Goal: Obtain resource: Download file/media

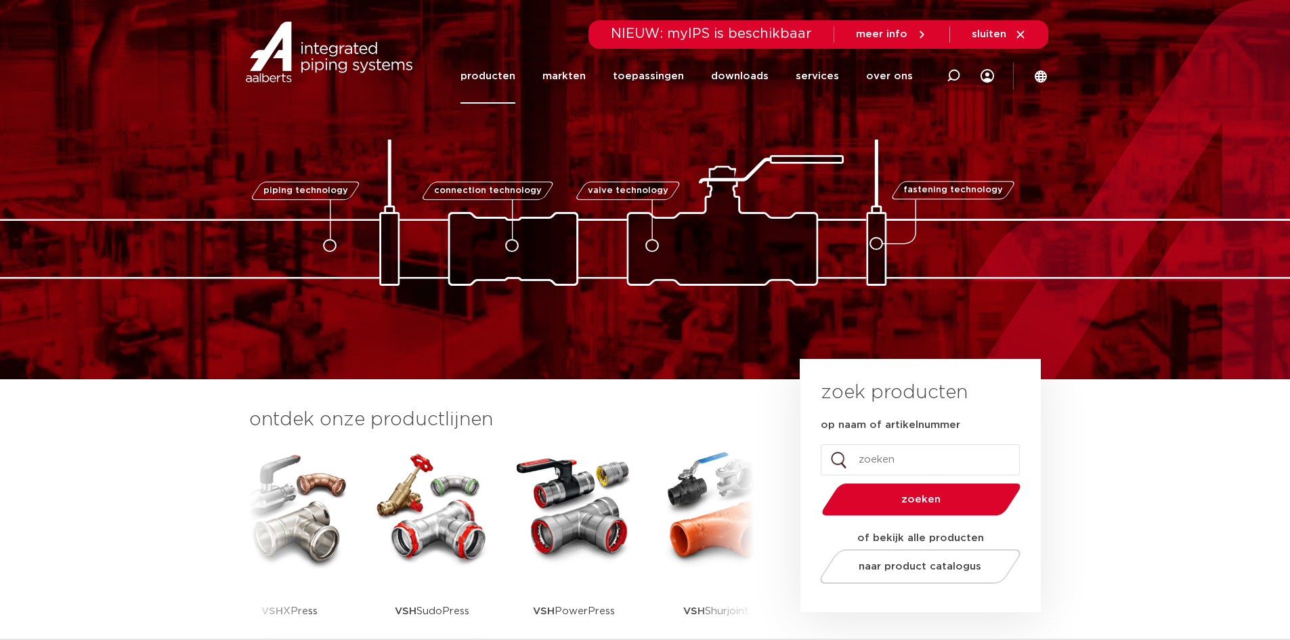
click at [495, 79] on link "producten" at bounding box center [487, 76] width 55 height 55
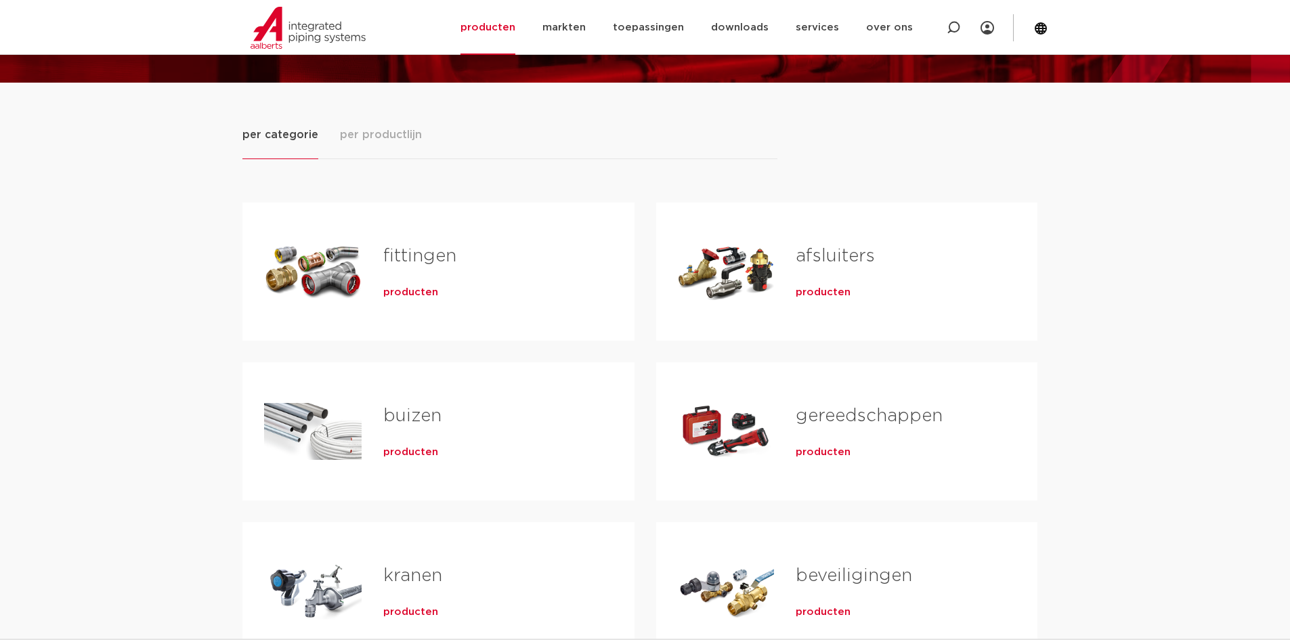
click at [414, 259] on link "fittingen" at bounding box center [419, 256] width 73 height 18
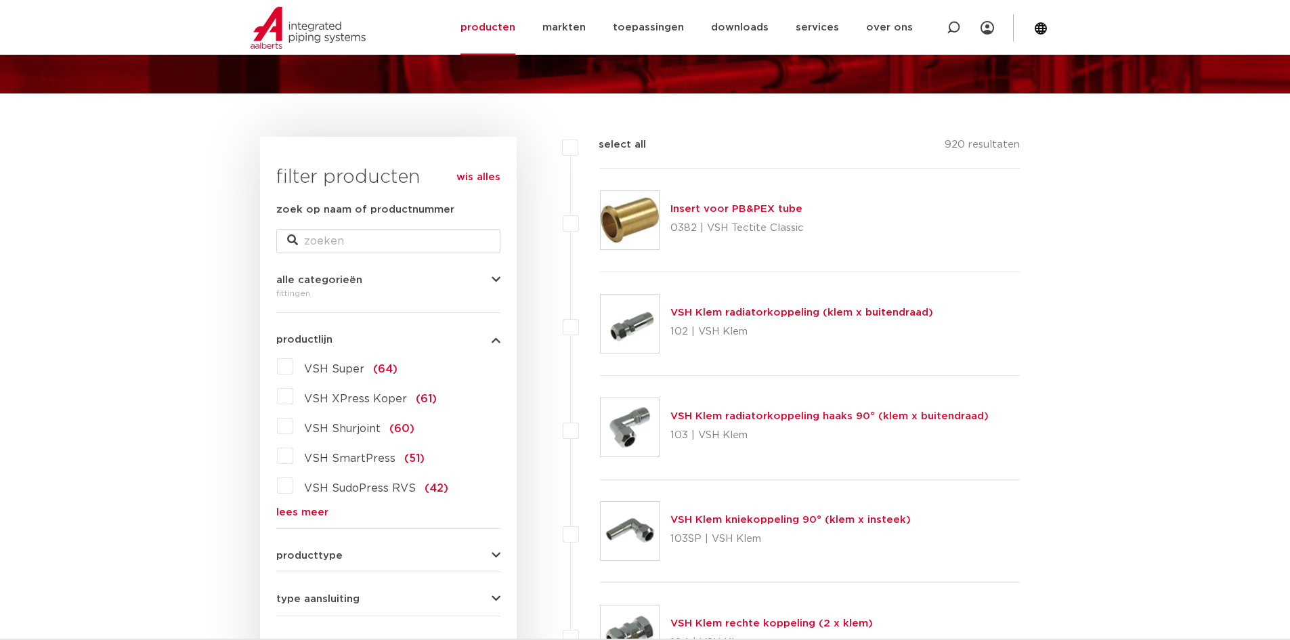
scroll to position [125, 0]
click at [314, 511] on link "lees meer" at bounding box center [388, 512] width 224 height 10
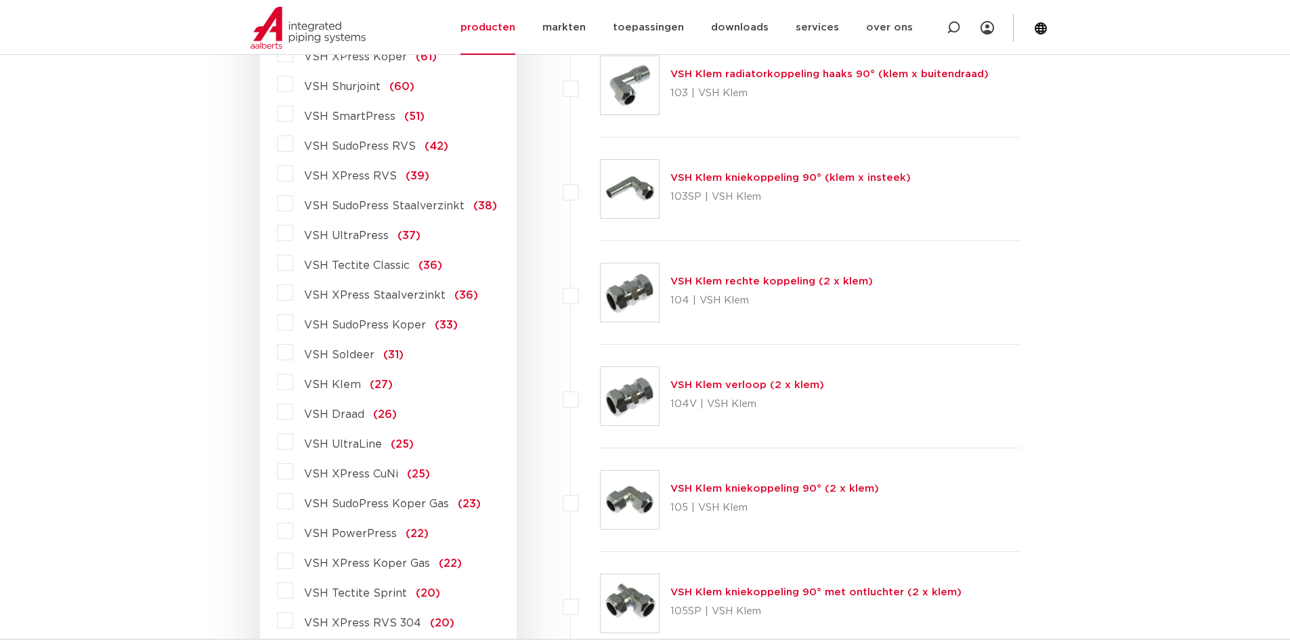
scroll to position [531, 0]
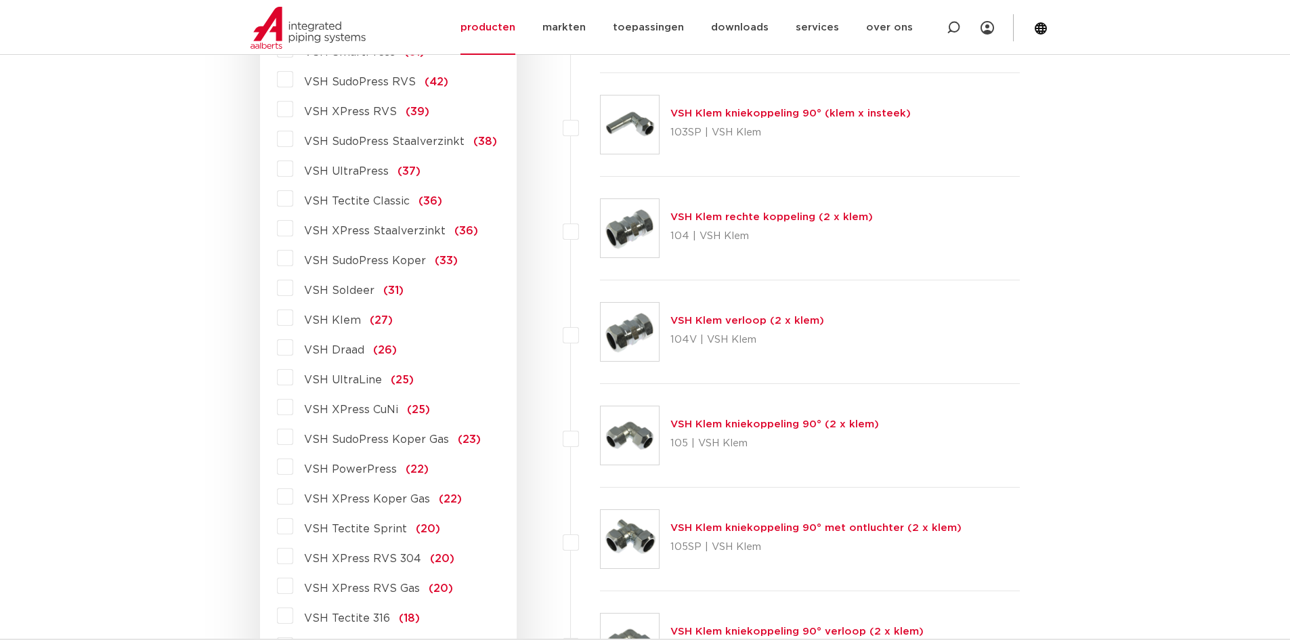
click at [293, 349] on label "VSH Draad (26)" at bounding box center [345, 347] width 104 height 22
click at [293, 347] on label "VSH Draad (26)" at bounding box center [345, 347] width 104 height 22
click at [0, 0] on input "VSH Draad (26)" at bounding box center [0, 0] width 0 height 0
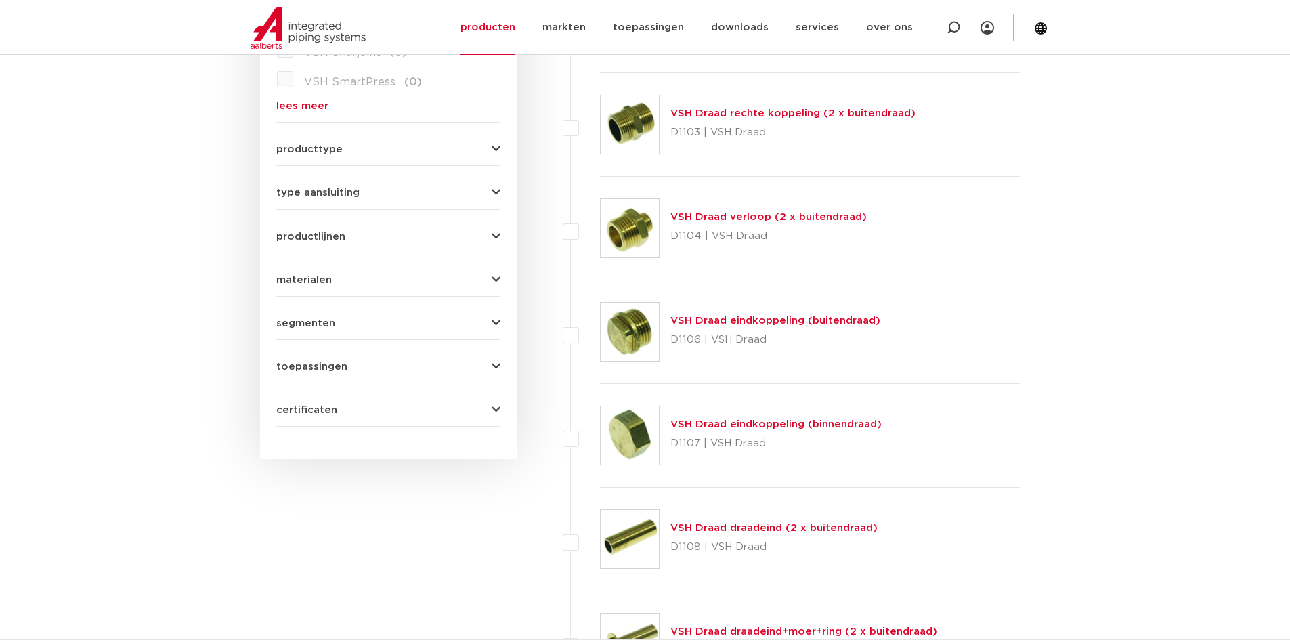
scroll to position [531, 0]
click at [797, 219] on link "VSH Draad verloop (2 x buitendraad)" at bounding box center [768, 217] width 196 height 10
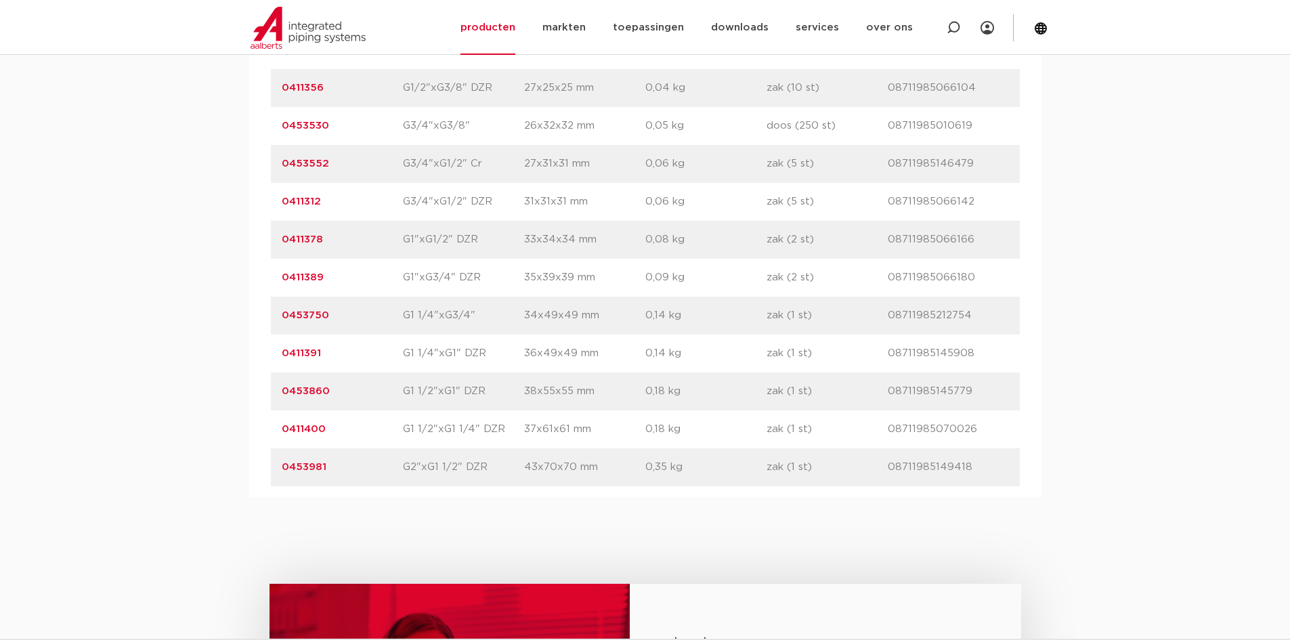
scroll to position [1083, 0]
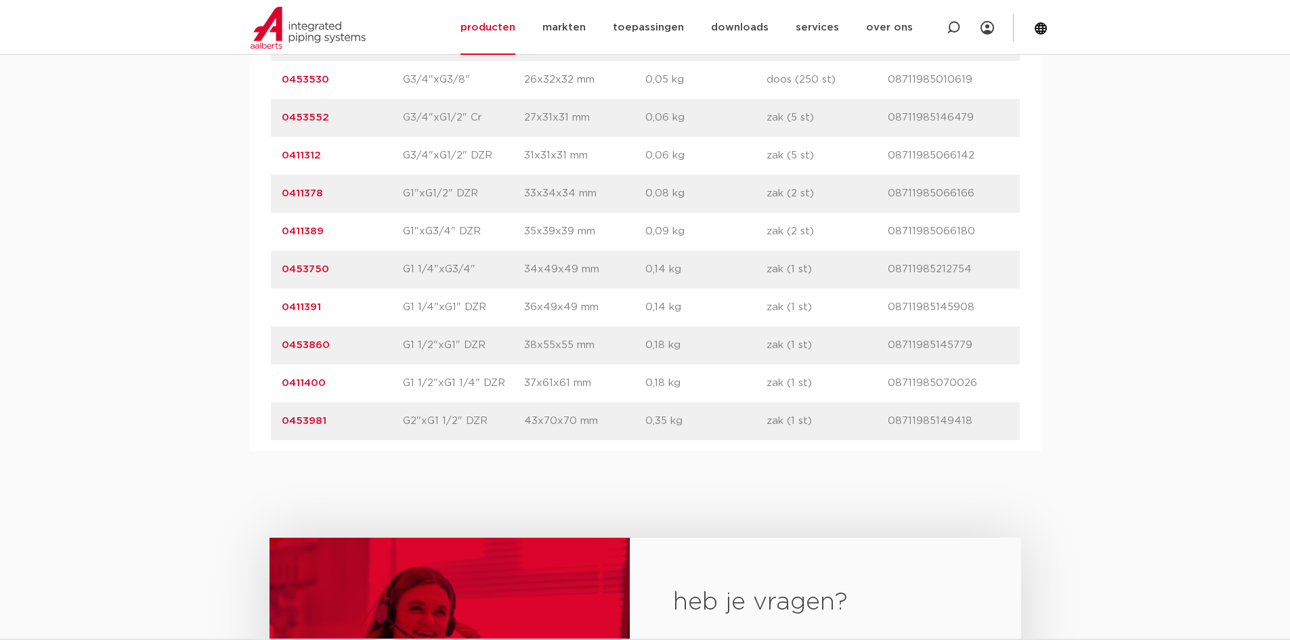
click at [290, 307] on link "0411391" at bounding box center [301, 307] width 39 height 10
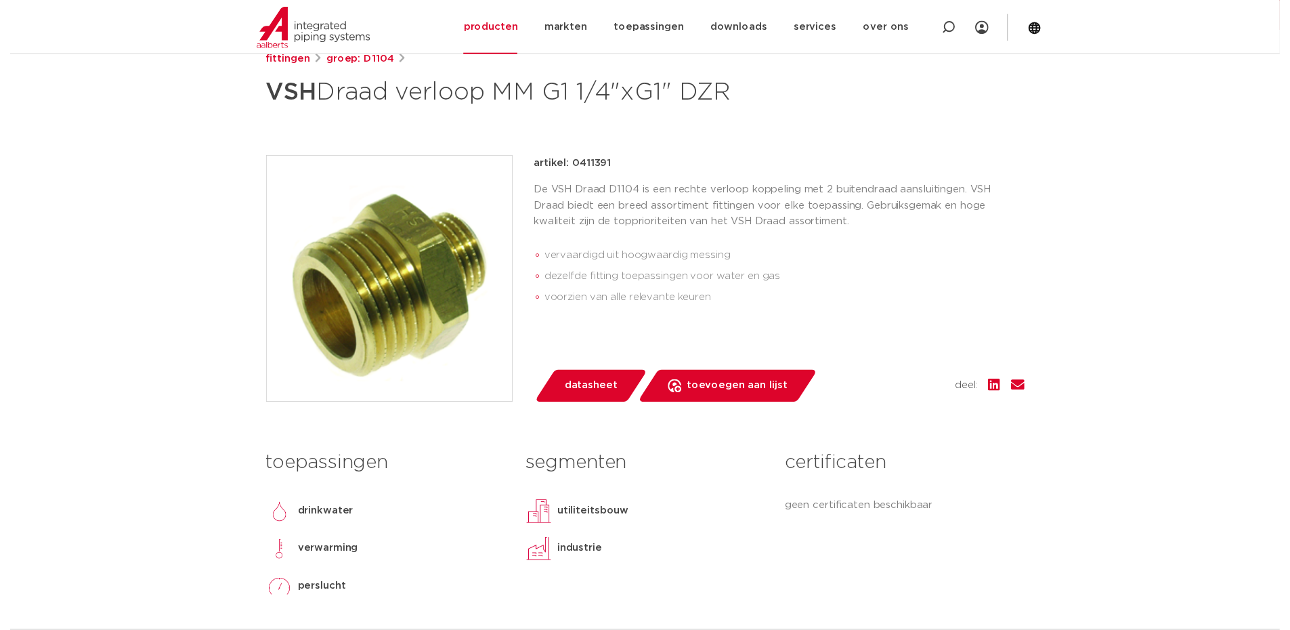
scroll to position [271, 0]
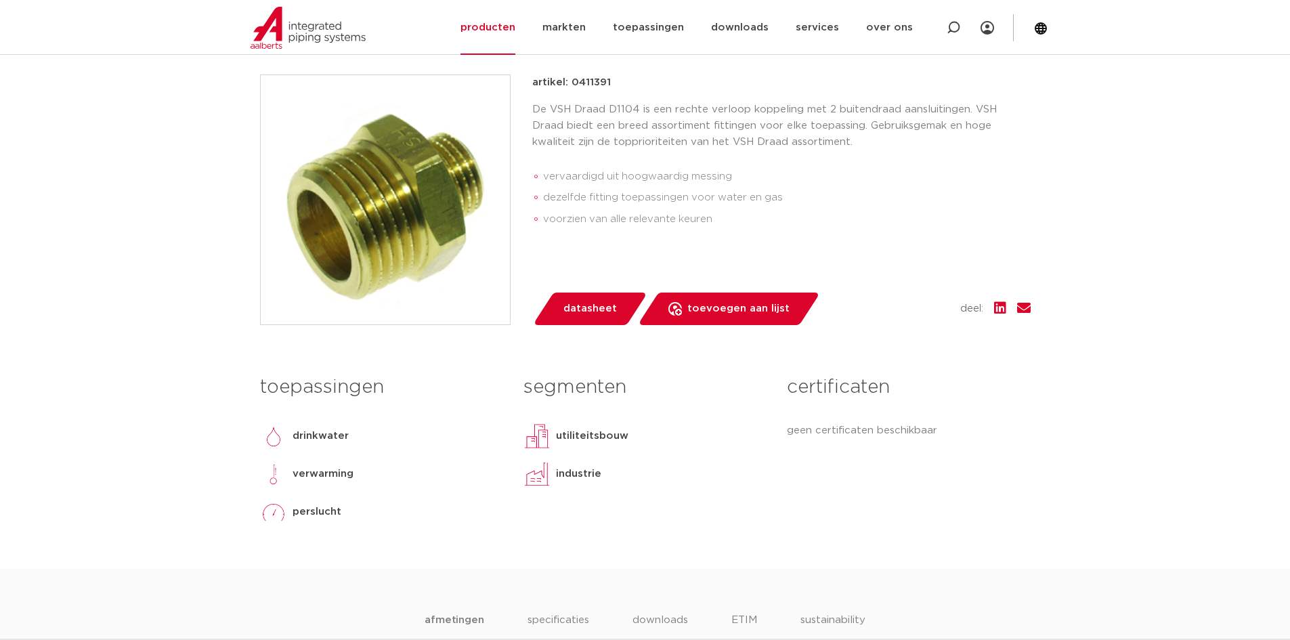
click at [597, 312] on span "datasheet" at bounding box center [589, 309] width 53 height 22
